Goal: Obtain resource: Download file/media

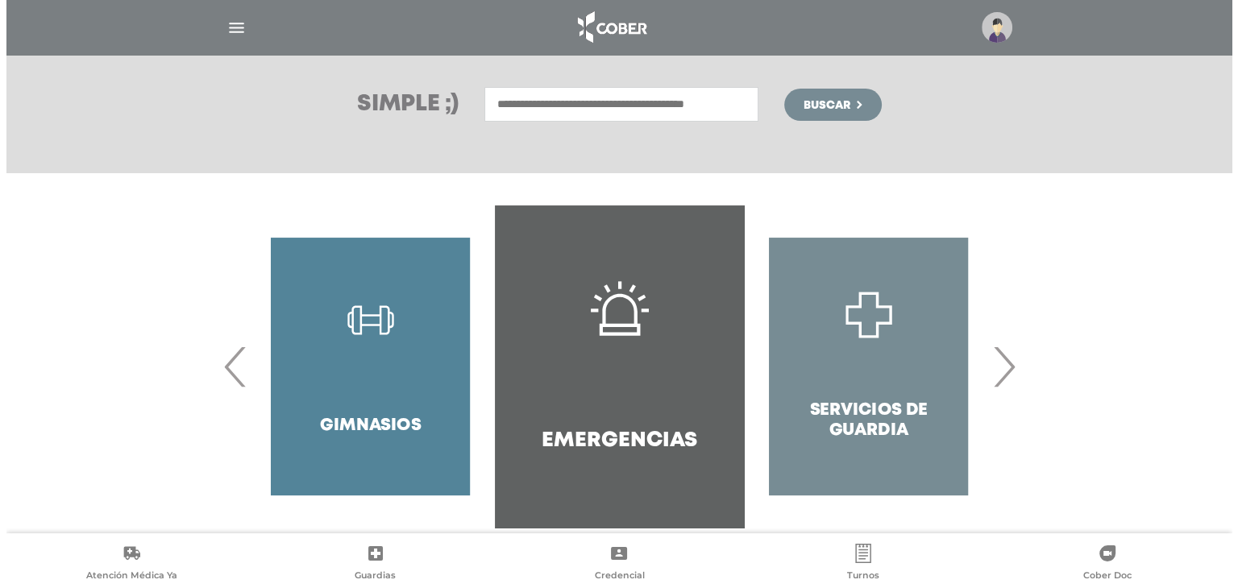
scroll to position [238, 0]
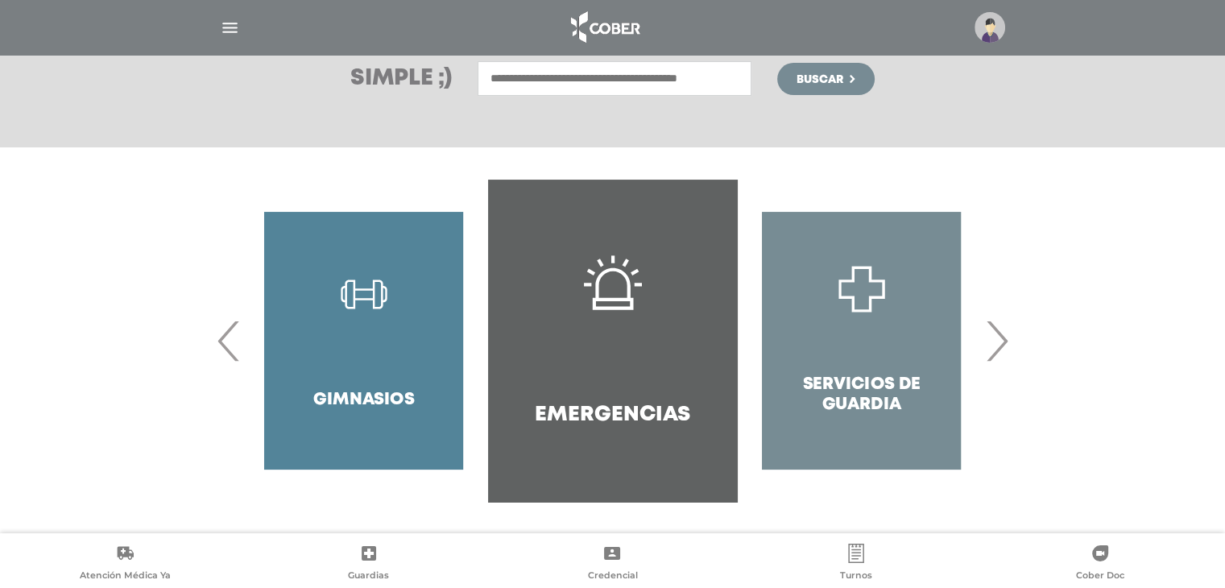
click at [1005, 338] on span "›" at bounding box center [996, 340] width 31 height 87
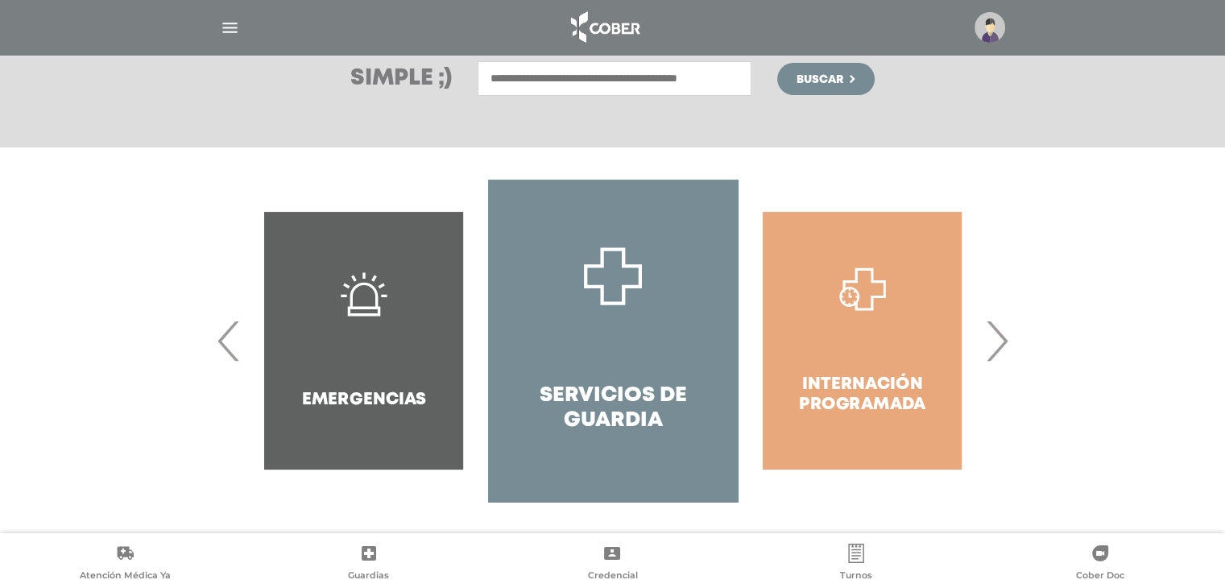
click at [1005, 338] on span "›" at bounding box center [996, 340] width 31 height 87
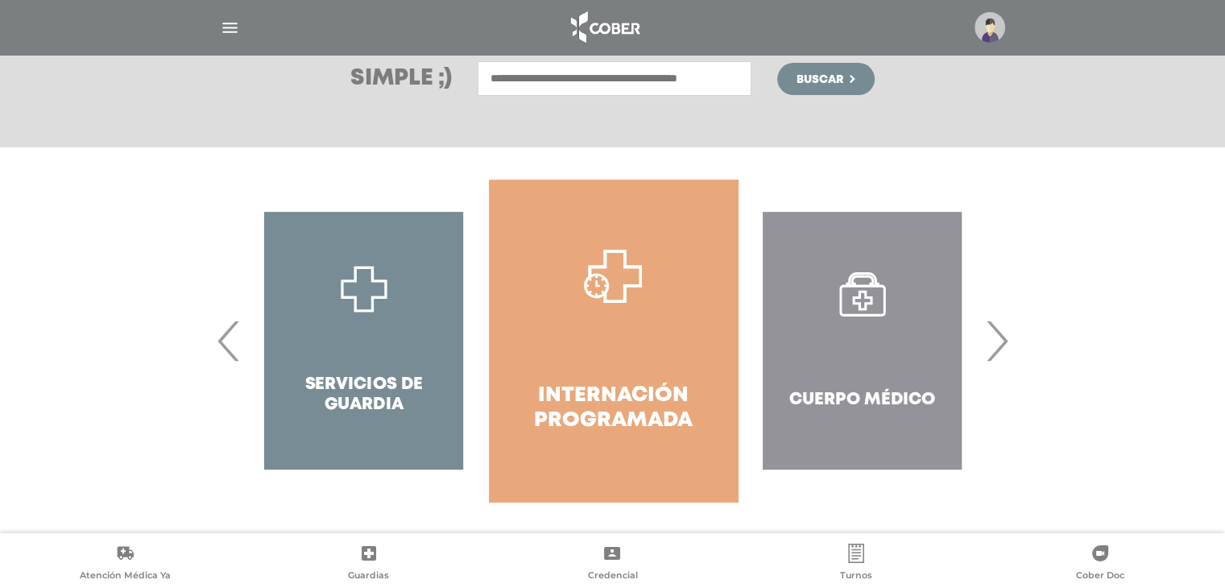
click at [1005, 338] on span "›" at bounding box center [996, 340] width 31 height 87
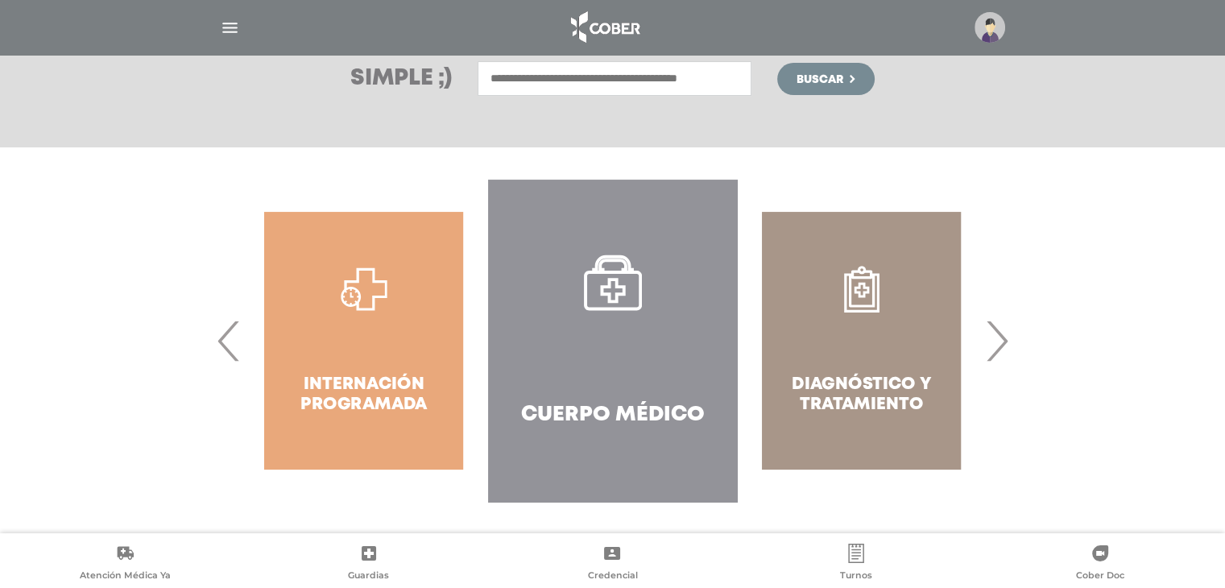
click at [1005, 338] on span "›" at bounding box center [996, 340] width 31 height 87
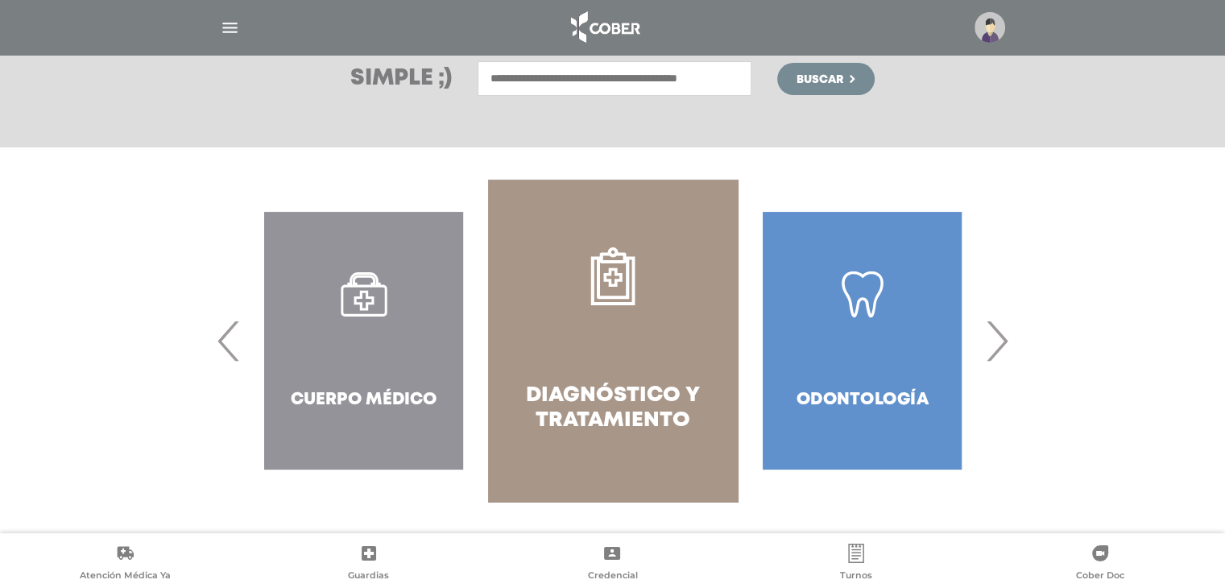
click at [1005, 338] on span "›" at bounding box center [996, 340] width 31 height 87
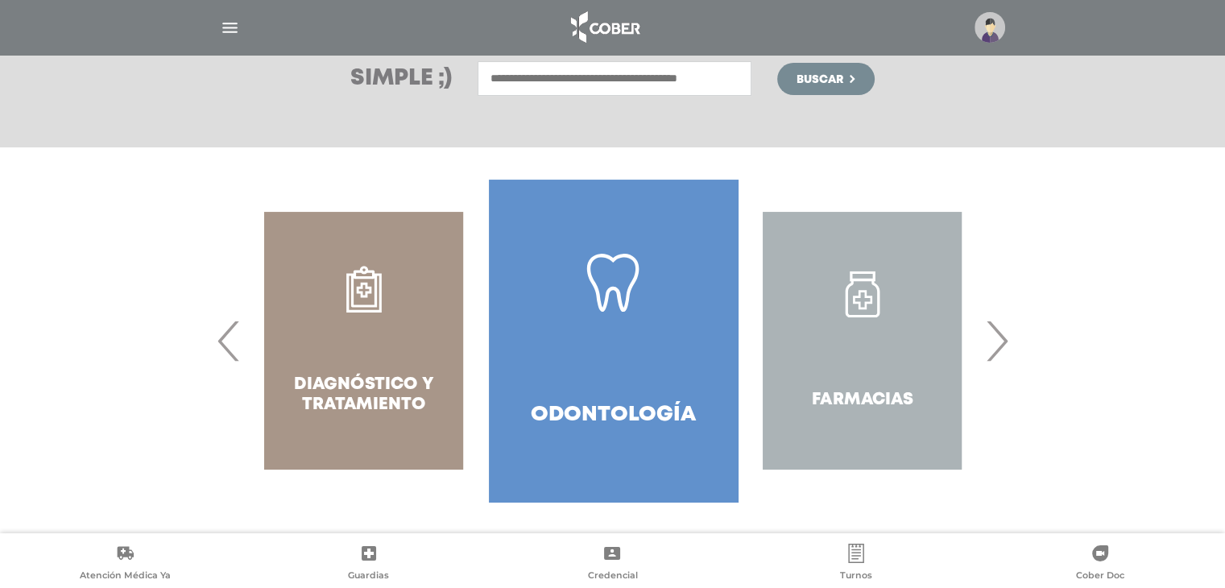
click at [1005, 338] on span "›" at bounding box center [996, 340] width 31 height 87
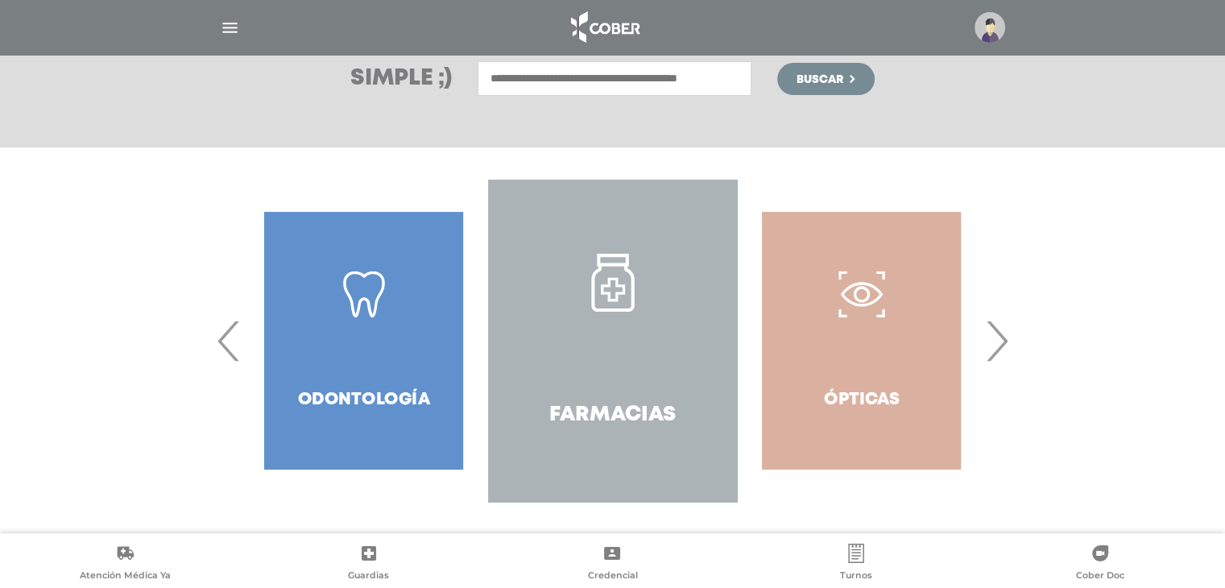
click at [1005, 338] on span "›" at bounding box center [996, 340] width 31 height 87
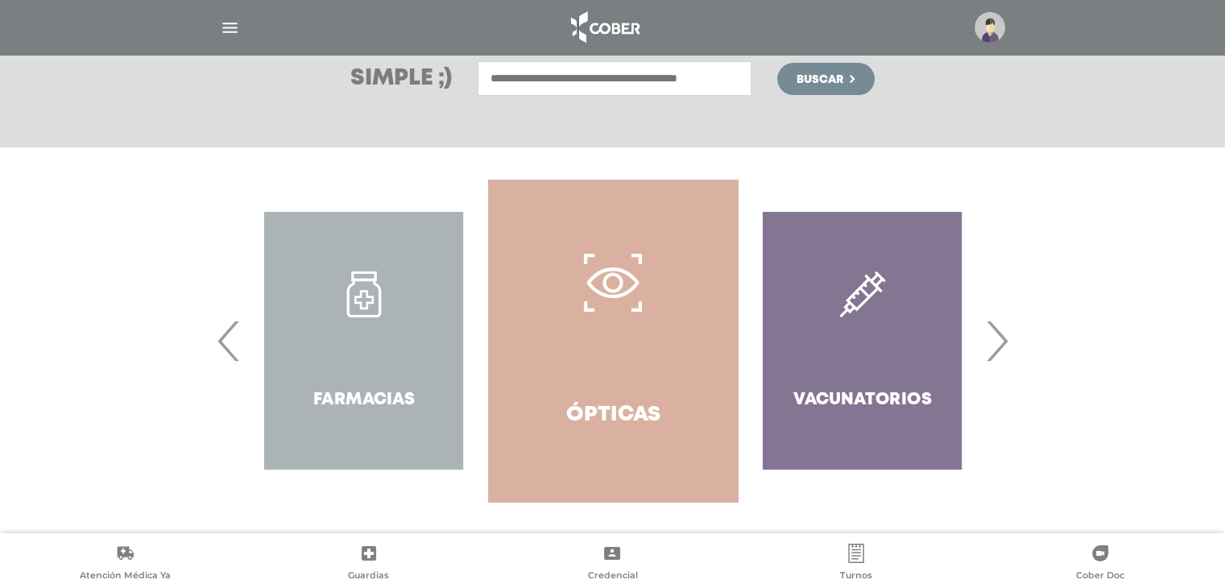
click at [1005, 338] on span "›" at bounding box center [996, 340] width 31 height 87
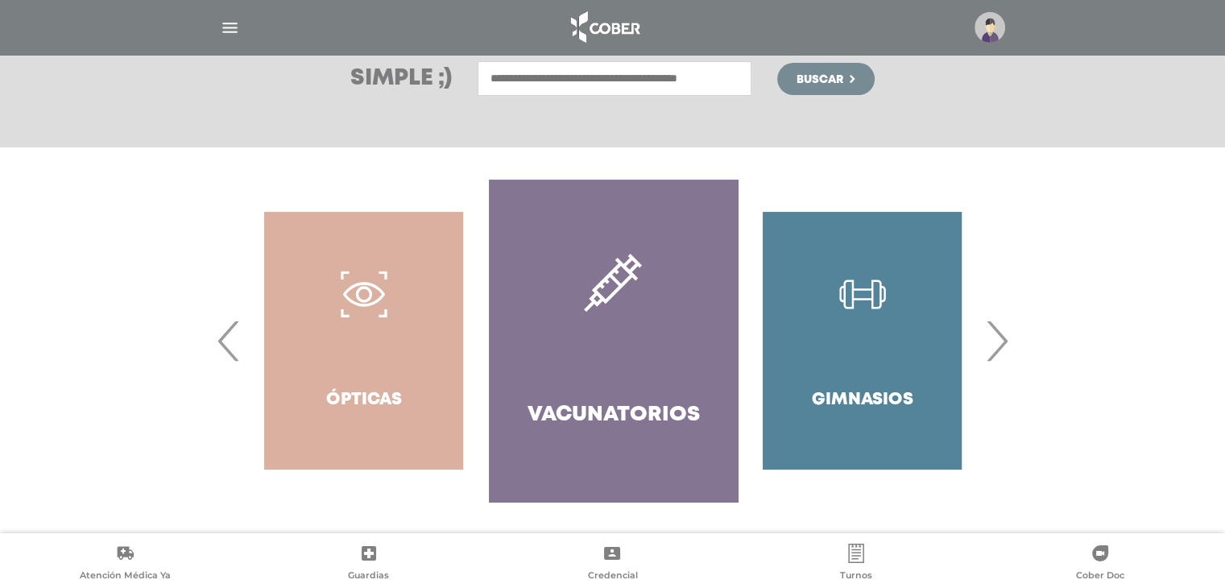
click at [1005, 338] on span "›" at bounding box center [996, 340] width 31 height 87
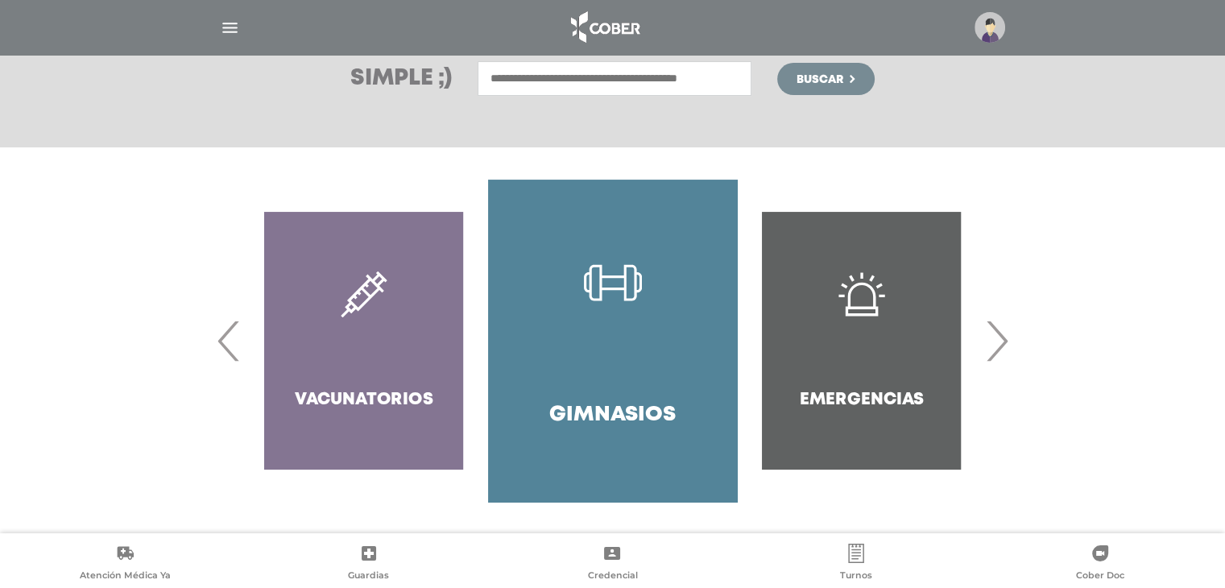
click at [1005, 338] on span "›" at bounding box center [996, 340] width 31 height 87
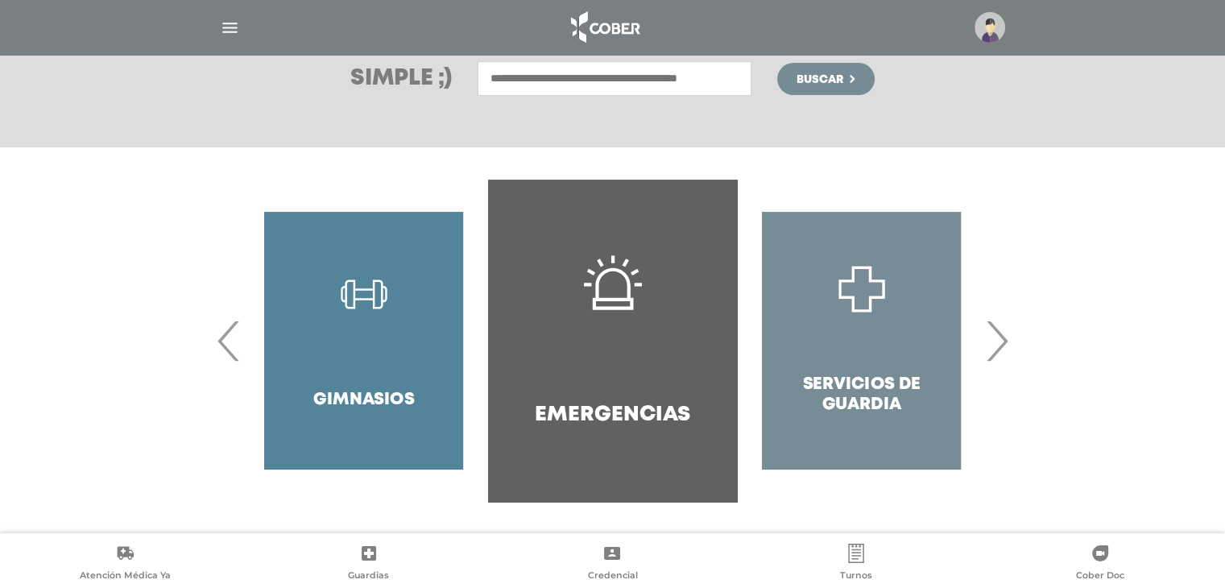
click at [1005, 338] on span "›" at bounding box center [996, 340] width 31 height 87
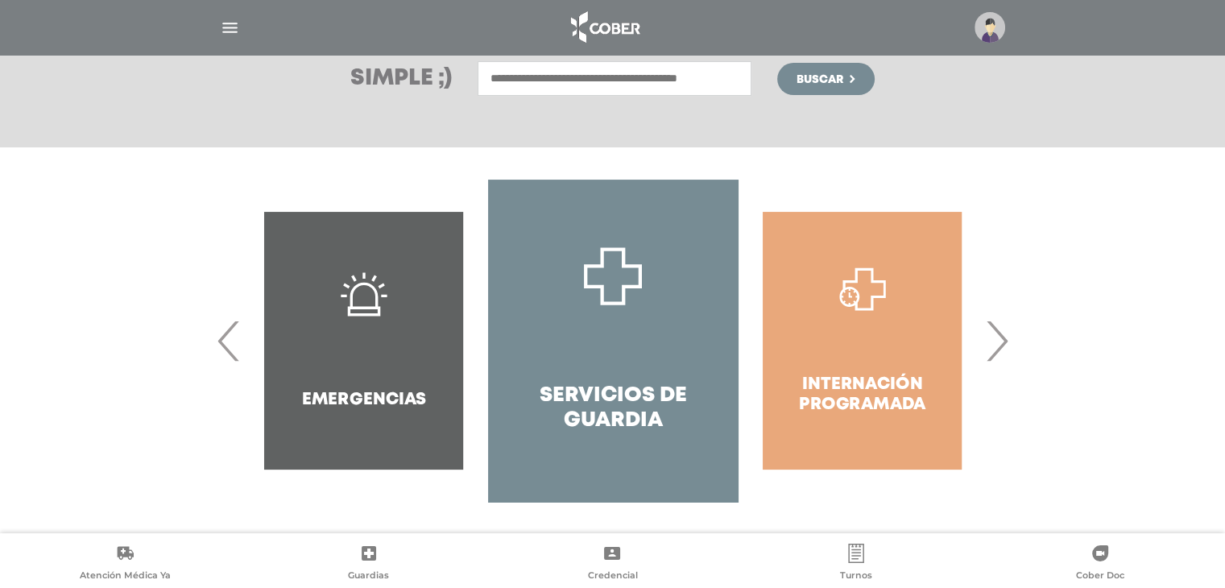
click at [1005, 338] on span "›" at bounding box center [996, 340] width 31 height 87
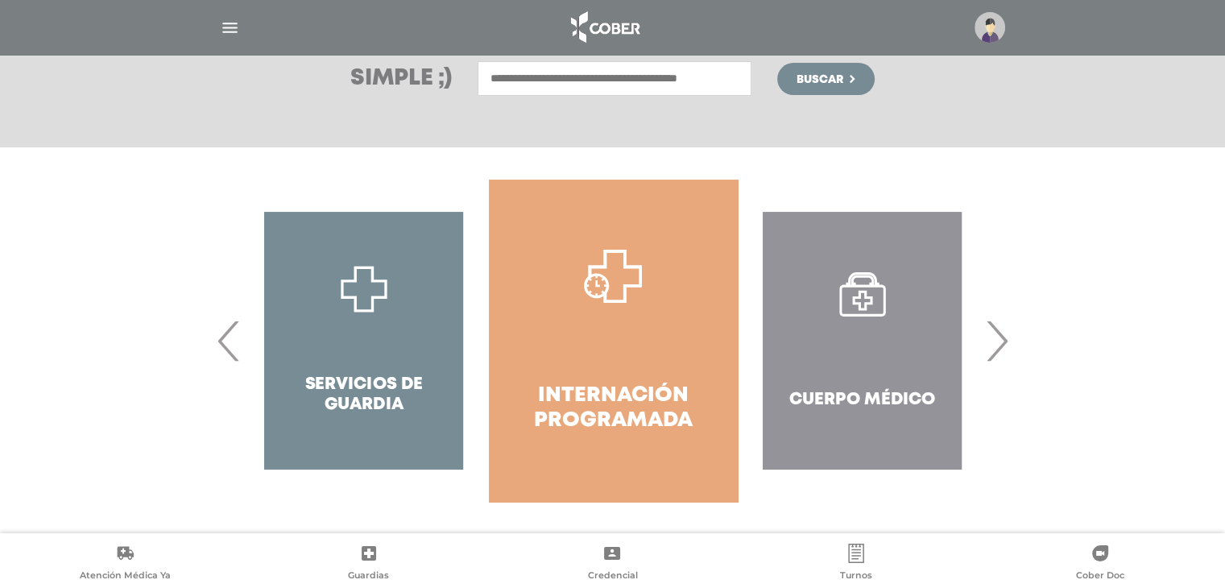
click at [1005, 338] on span "›" at bounding box center [996, 340] width 31 height 87
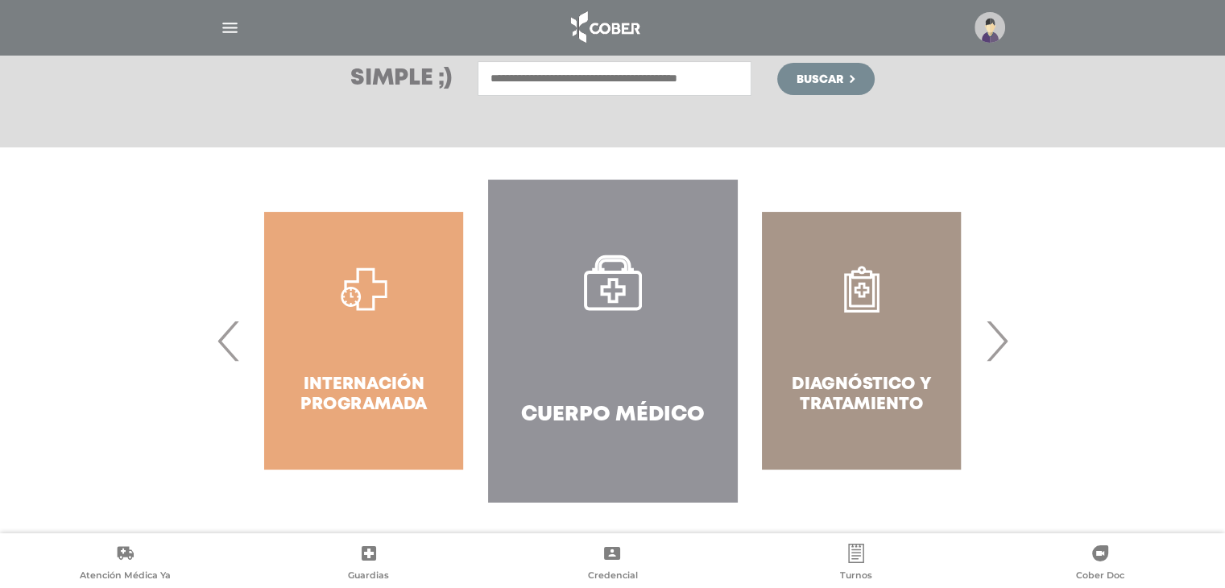
click at [850, 551] on icon at bounding box center [856, 553] width 19 height 19
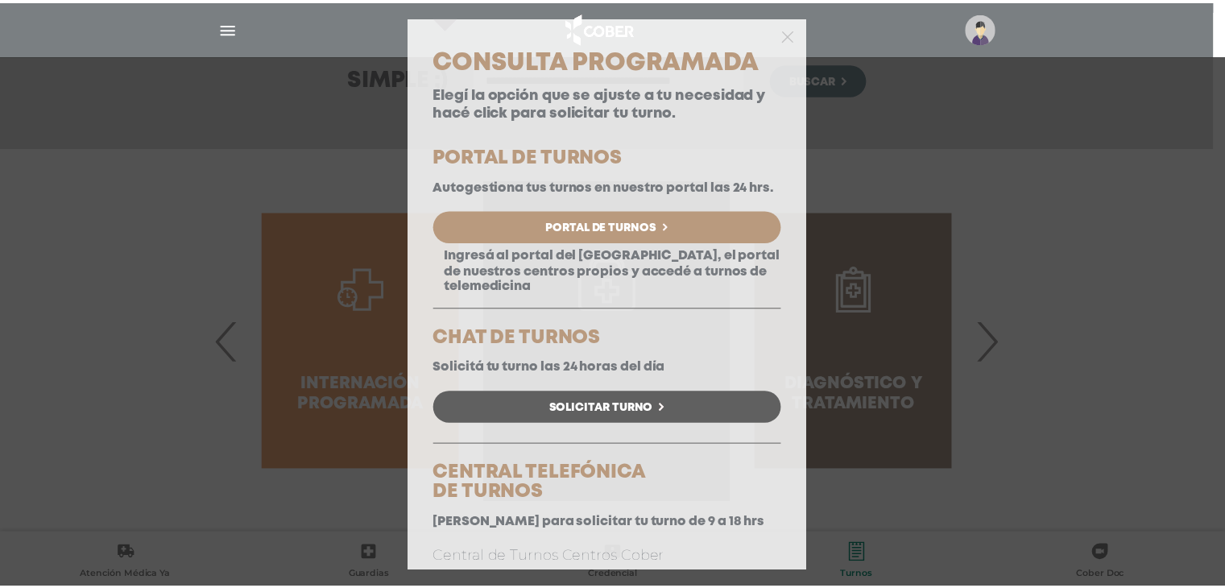
scroll to position [129, 0]
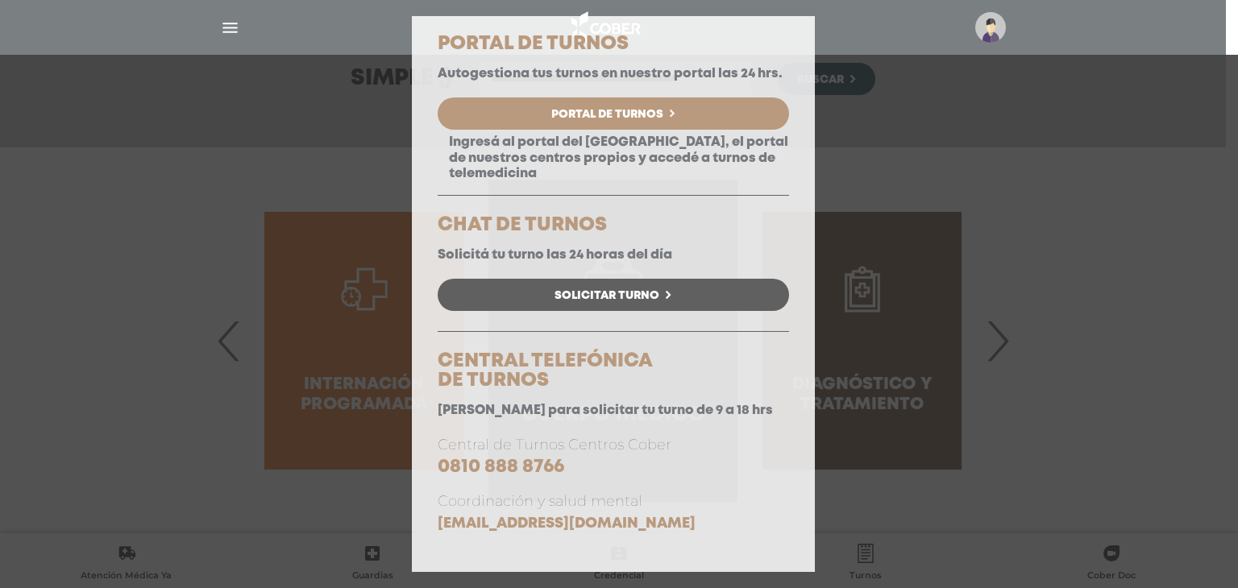
click at [1067, 224] on div "Consulta Programada Elegí la opción que se ajuste a tu necesidad y hacé click p…" at bounding box center [619, 294] width 1238 height 588
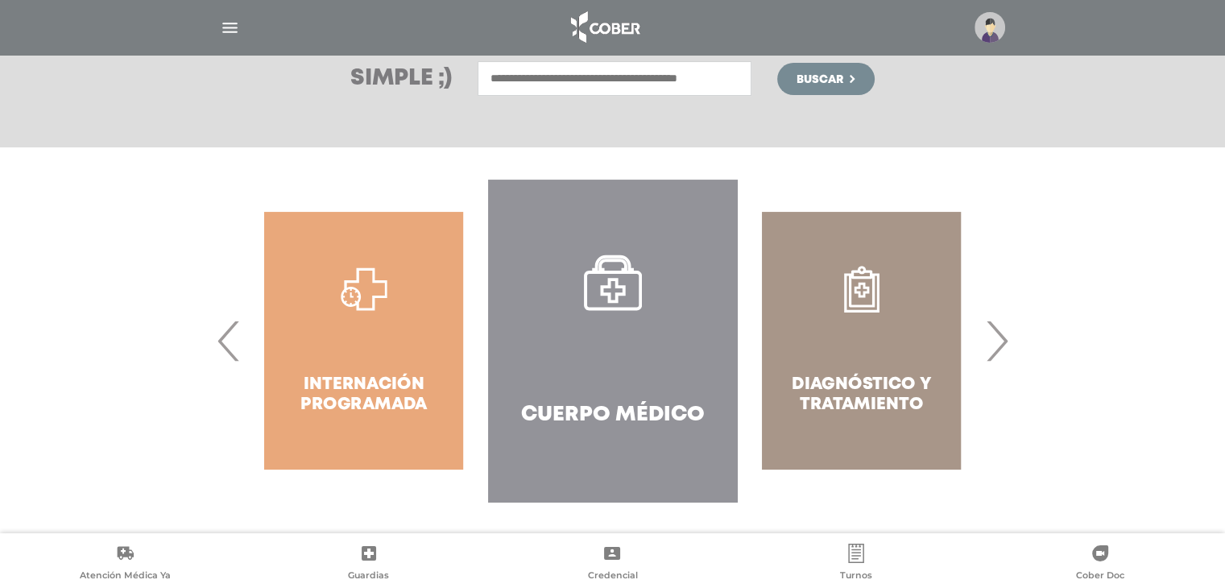
click at [228, 30] on img "button" at bounding box center [230, 28] width 20 height 20
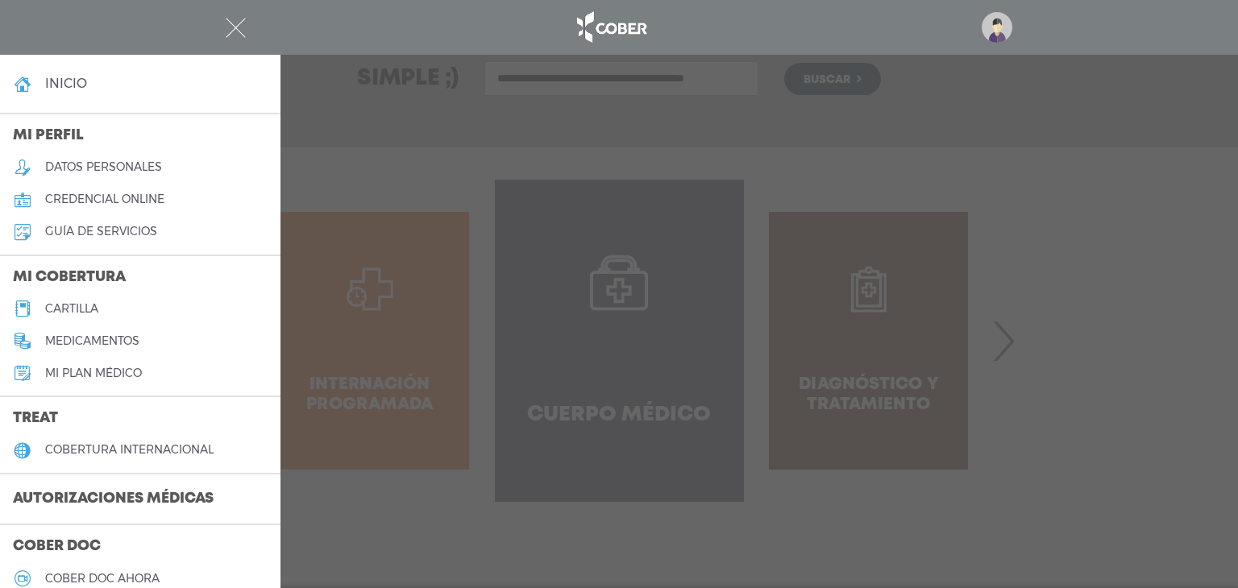
click at [117, 497] on h3 "Autorizaciones médicas" at bounding box center [113, 499] width 226 height 31
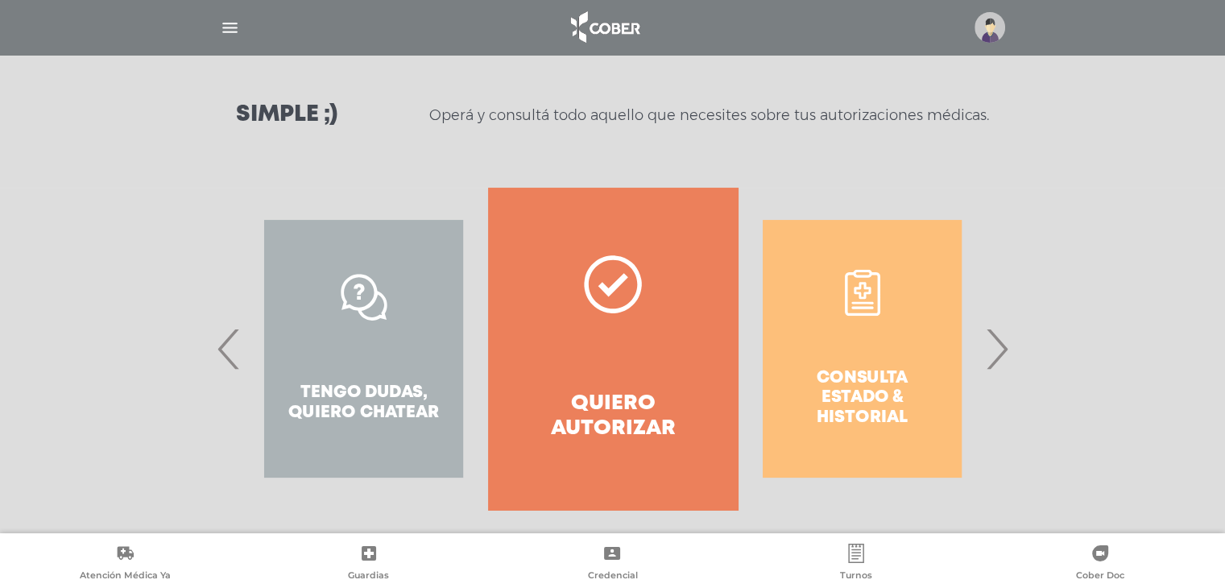
scroll to position [221, 0]
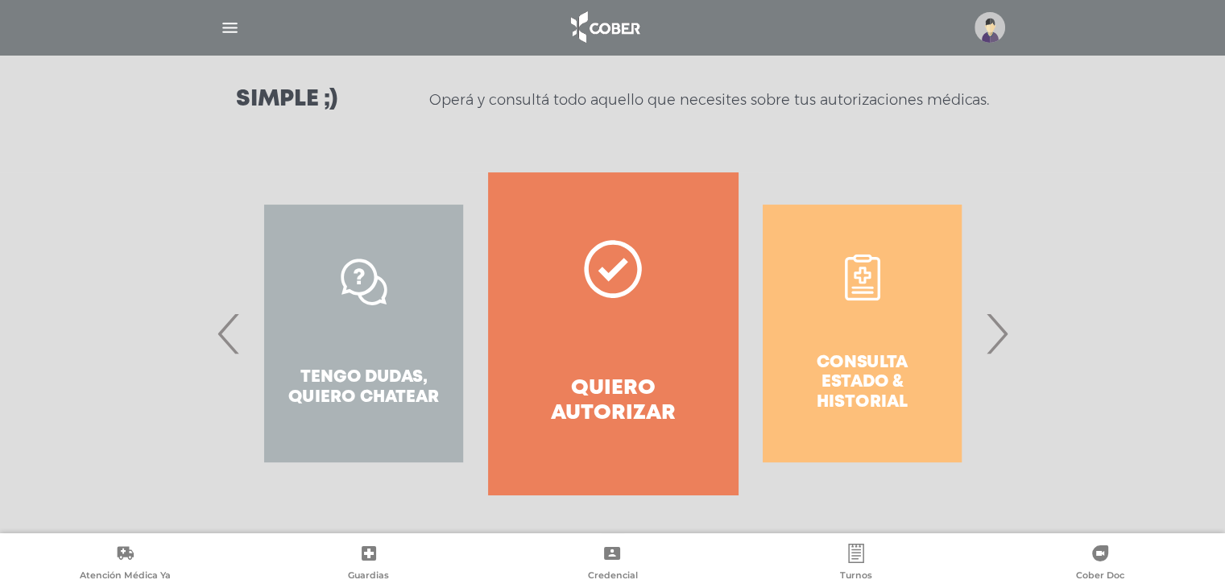
click at [841, 320] on div "Consulta estado & historial" at bounding box center [862, 333] width 249 height 322
click at [1001, 342] on span "›" at bounding box center [996, 333] width 31 height 87
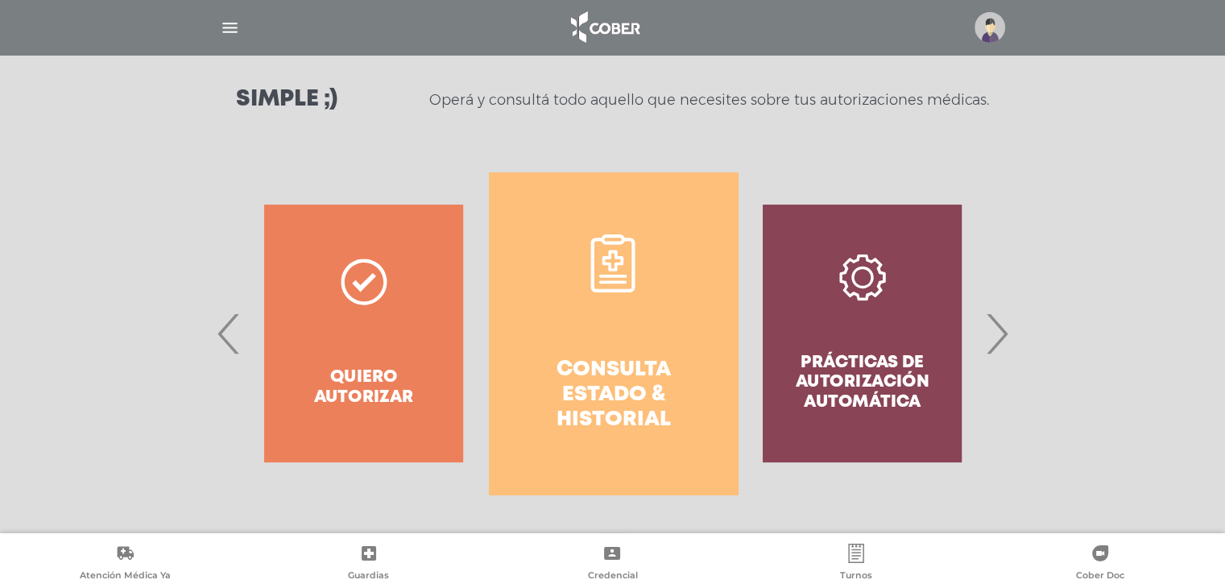
click at [562, 342] on link "Consulta estado & historial" at bounding box center [613, 333] width 249 height 322
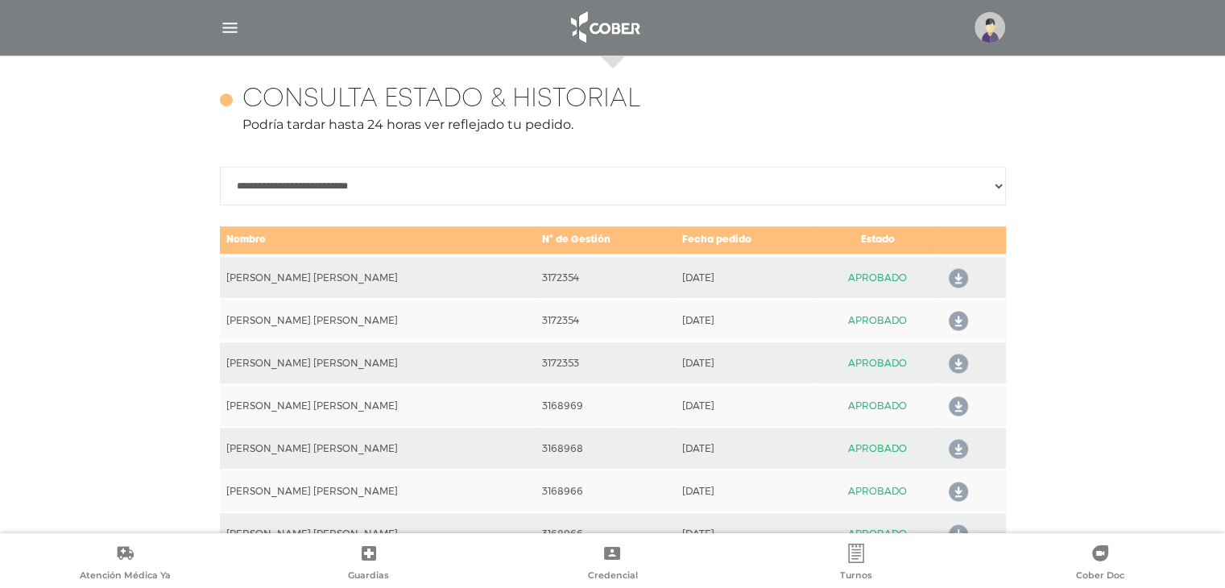
scroll to position [715, 0]
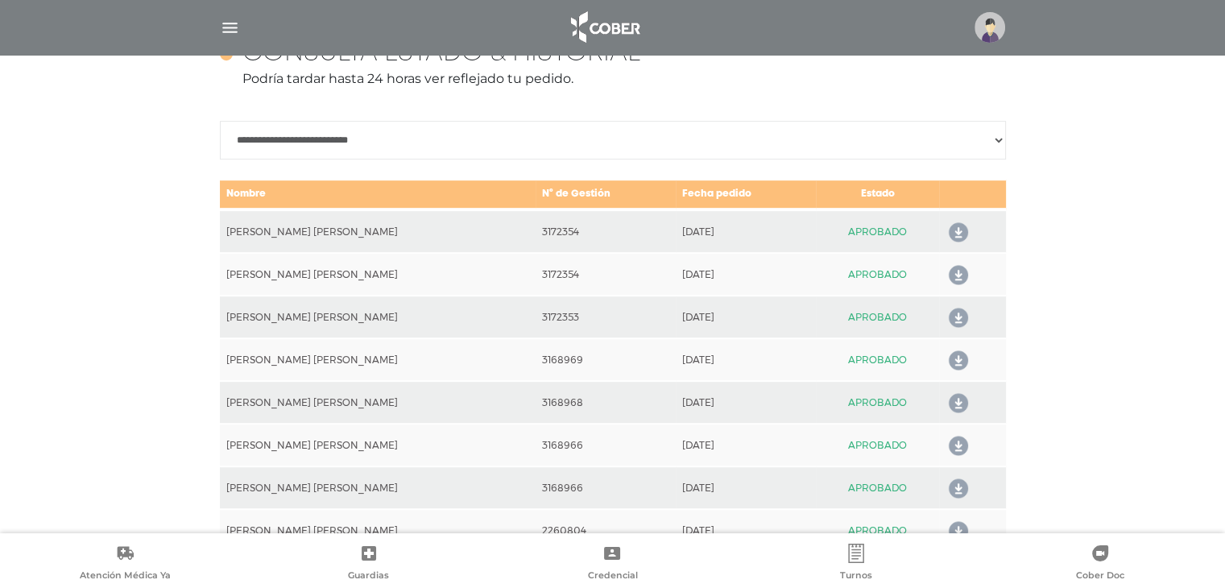
scroll to position [748, 0]
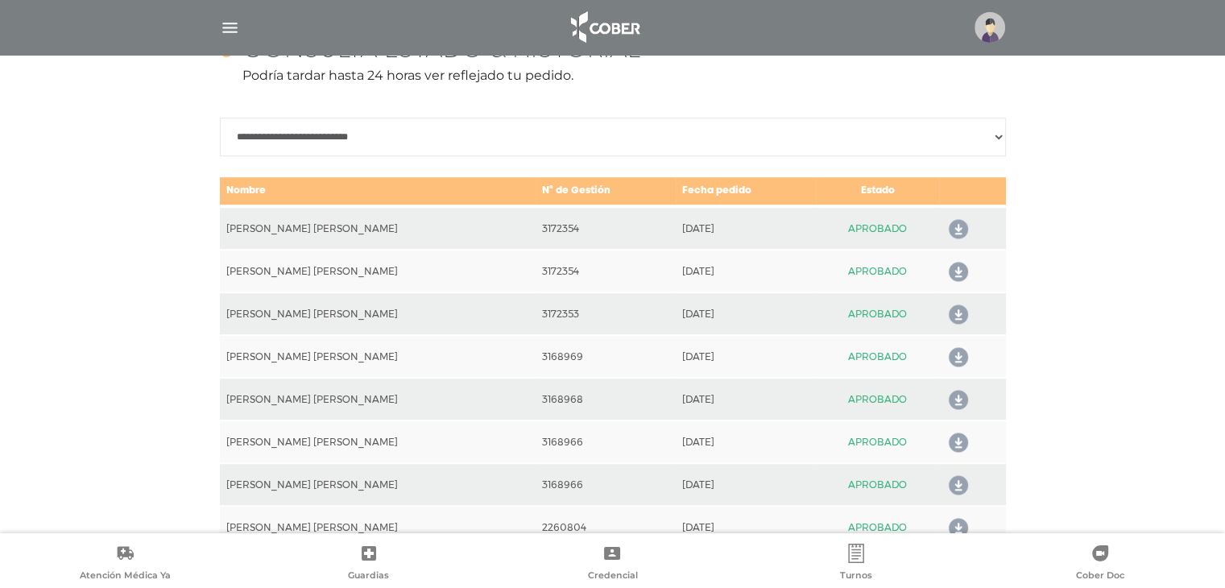
click at [951, 228] on icon at bounding box center [956, 230] width 26 height 26
click at [816, 285] on td "APROBADO" at bounding box center [877, 271] width 123 height 43
click at [952, 267] on icon at bounding box center [956, 272] width 26 height 26
click at [948, 310] on icon at bounding box center [956, 315] width 26 height 26
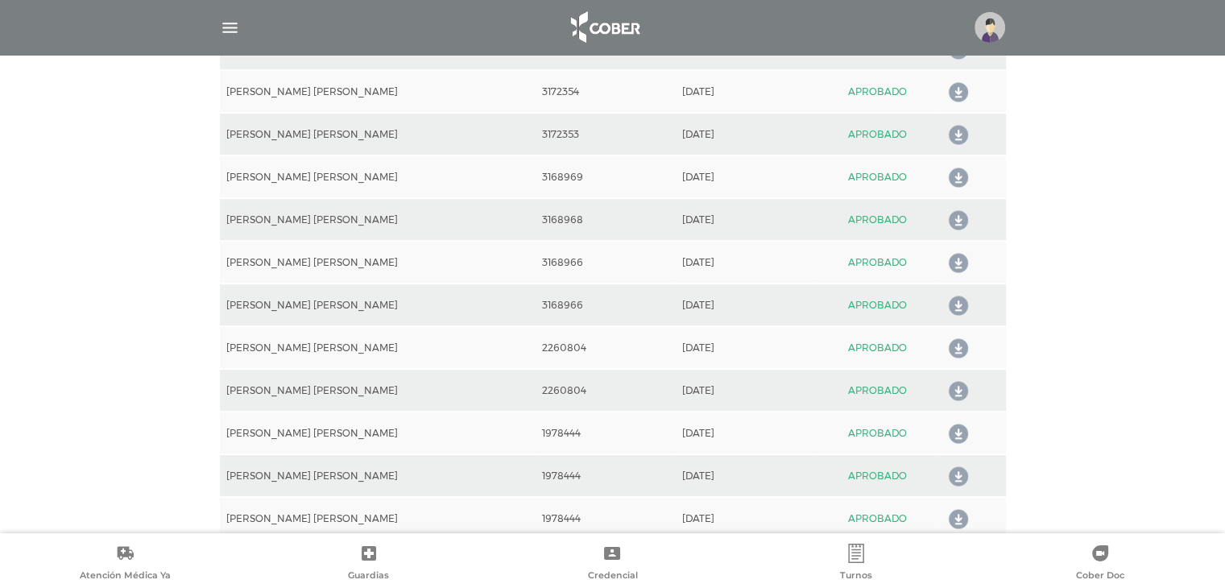
scroll to position [941, 0]
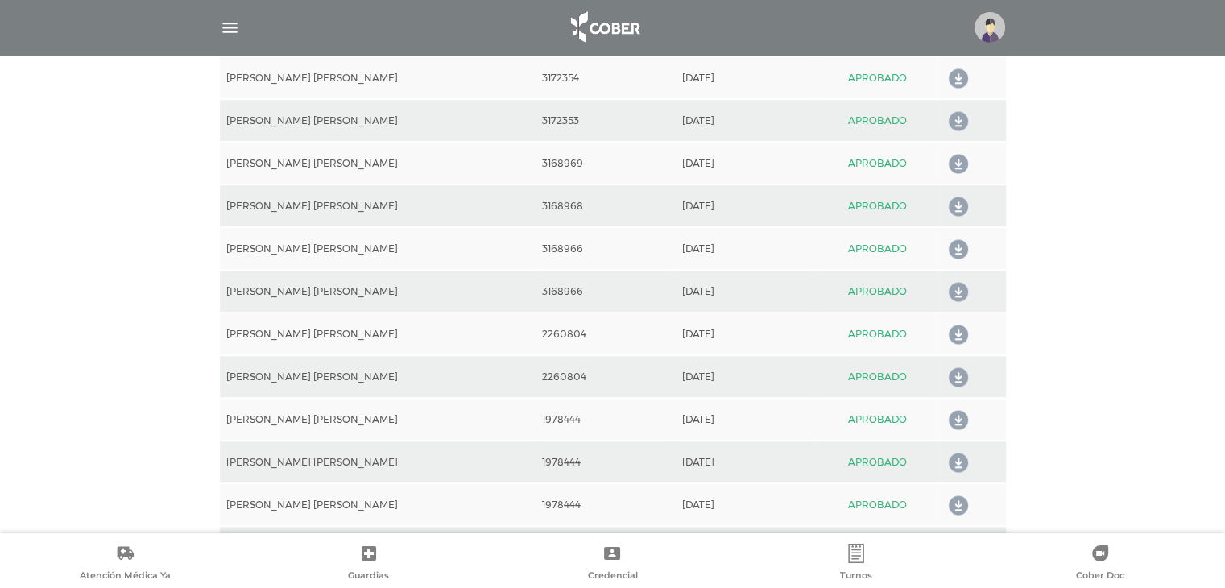
click at [951, 201] on icon at bounding box center [956, 207] width 26 height 26
click at [948, 242] on icon at bounding box center [956, 250] width 26 height 26
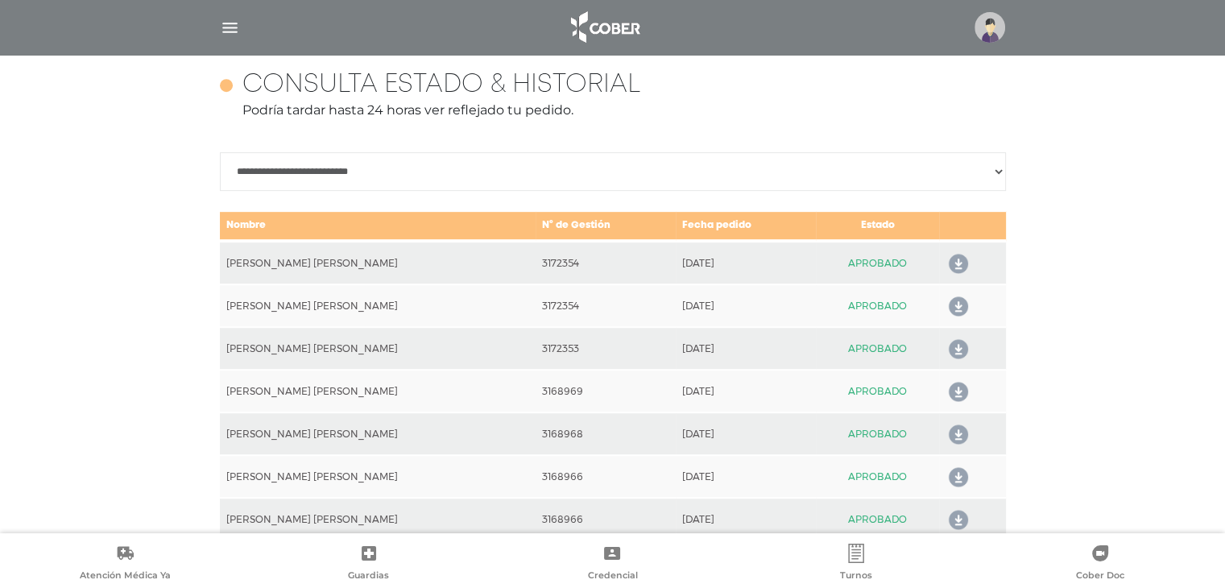
scroll to position [870, 0]
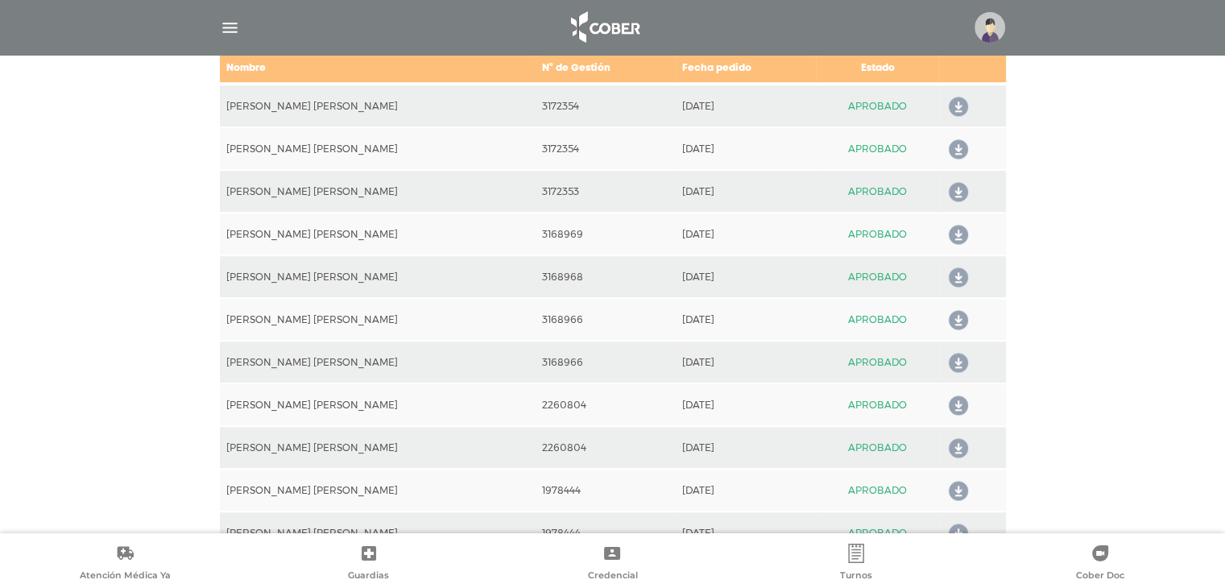
click at [947, 315] on icon at bounding box center [956, 321] width 26 height 26
click at [951, 315] on icon at bounding box center [956, 321] width 26 height 26
click at [947, 358] on icon at bounding box center [956, 363] width 26 height 26
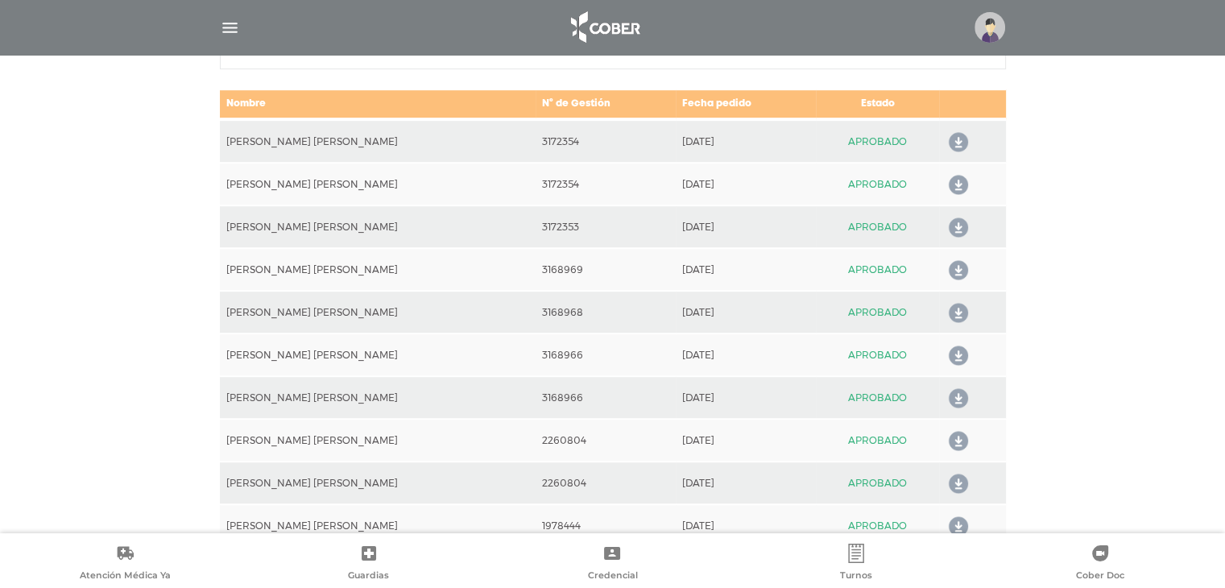
scroll to position [838, 0]
